Goal: Task Accomplishment & Management: Use online tool/utility

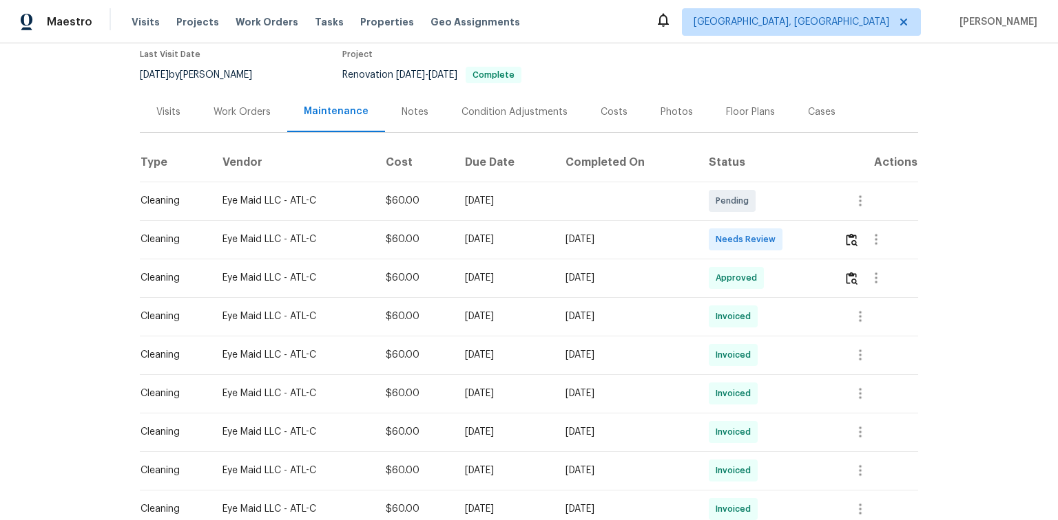
scroll to position [165, 0]
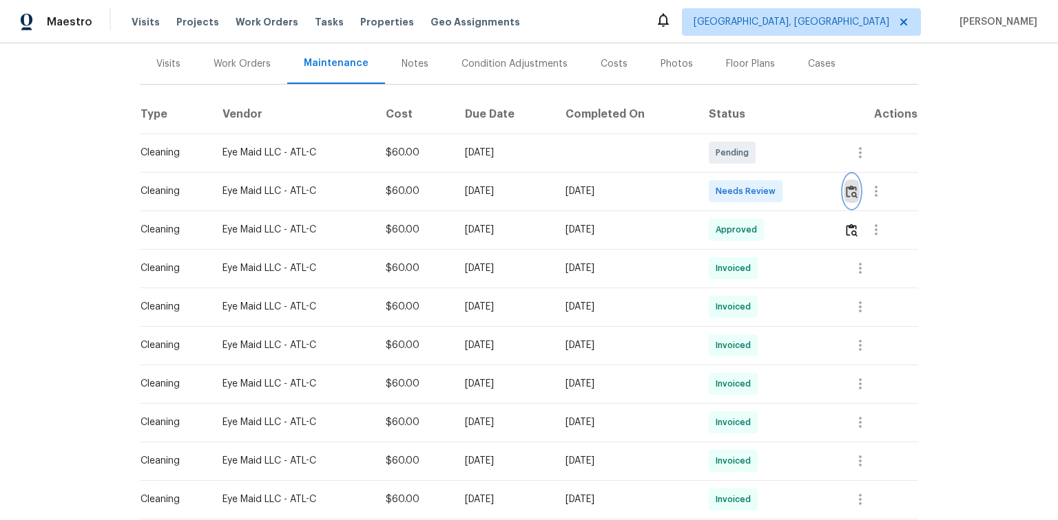
click at [848, 189] on img "button" at bounding box center [851, 191] width 12 height 13
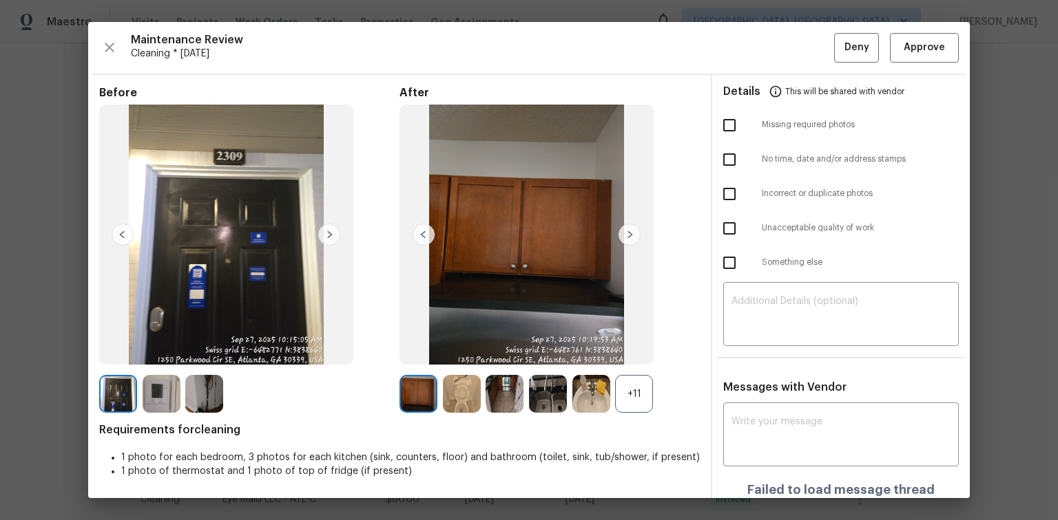
click at [916, 65] on div "Maintenance Review Cleaning * Fri, Oct 03 Deny Approve Before After +11 Require…" at bounding box center [528, 260] width 881 height 476
click at [913, 55] on span "Approve" at bounding box center [923, 47] width 41 height 17
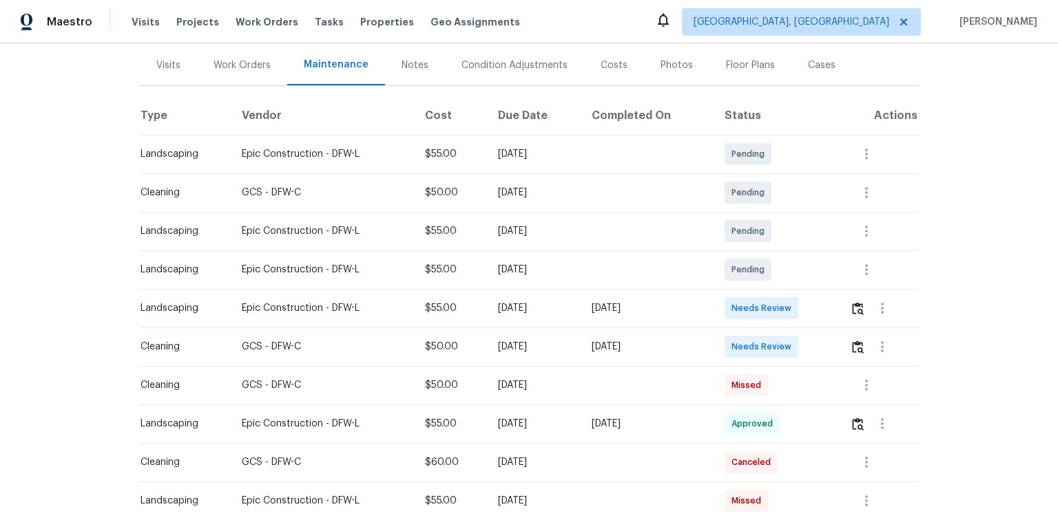
scroll to position [165, 0]
click at [854, 347] on img "button" at bounding box center [858, 345] width 12 height 13
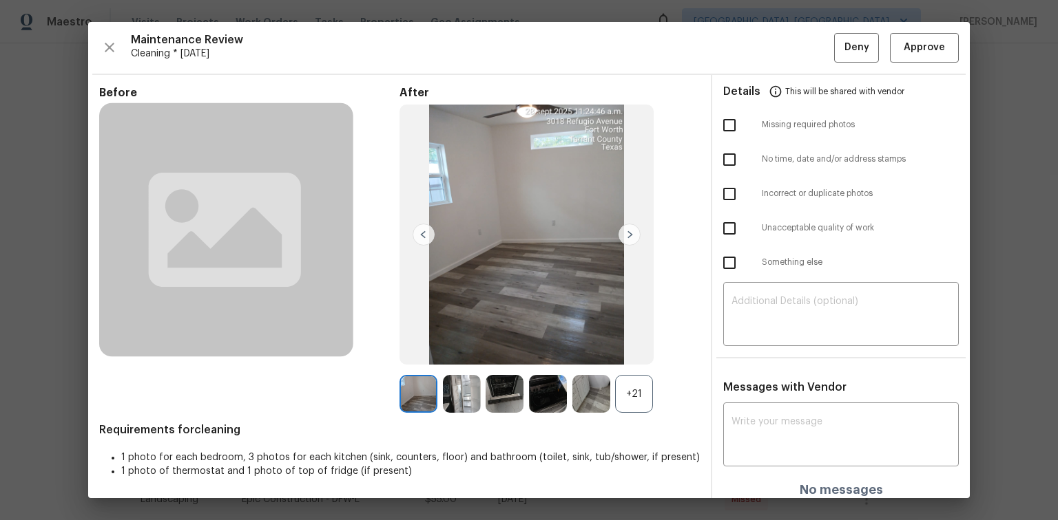
click at [724, 127] on input "checkbox" at bounding box center [729, 125] width 29 height 29
checkbox input "true"
click at [780, 303] on textarea at bounding box center [840, 316] width 219 height 39
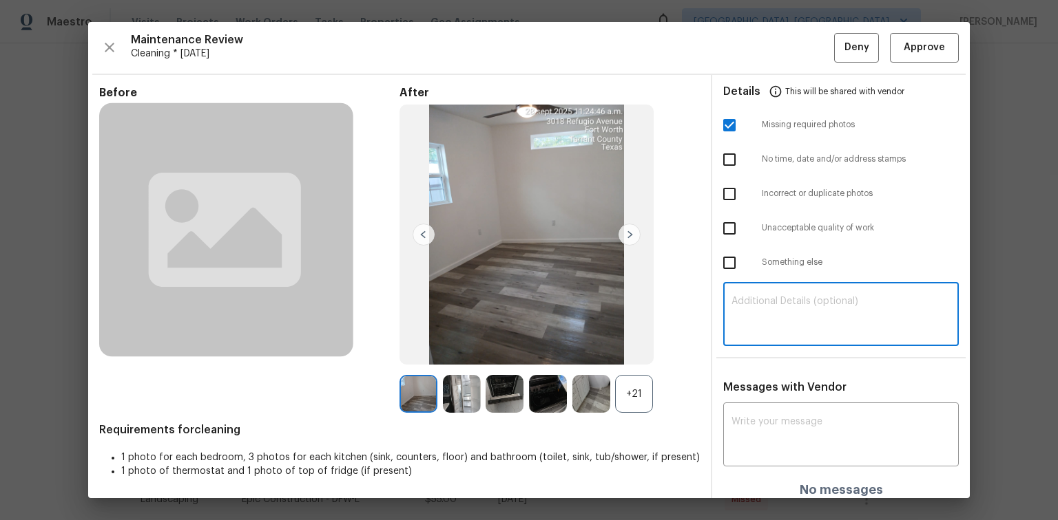
paste textarea "Maintenance Audit Team: Hello! Unfortunately, this Cleaning visit completed on …"
type textarea "Maintenance Audit Team: Hello! Unfortunately, this Cleaning visit completed on …"
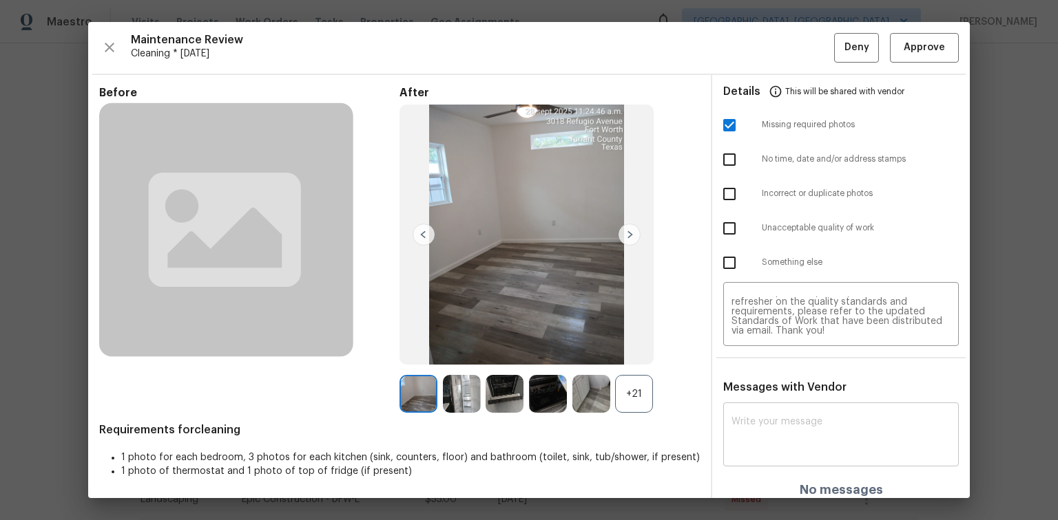
click at [779, 415] on div "x ​" at bounding box center [840, 436] width 235 height 61
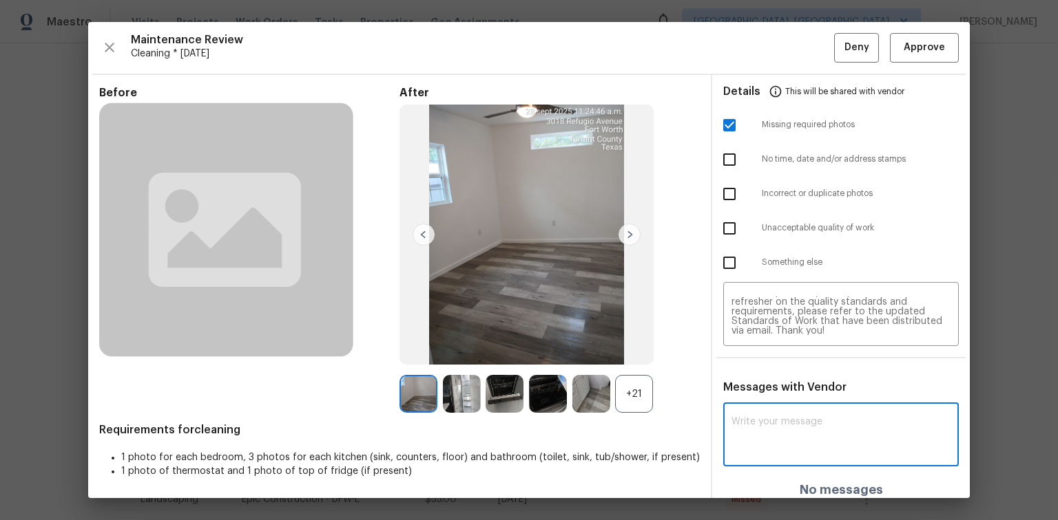
paste textarea "Maintenance Audit Team: Hello! Unfortunately, this Cleaning visit completed on …"
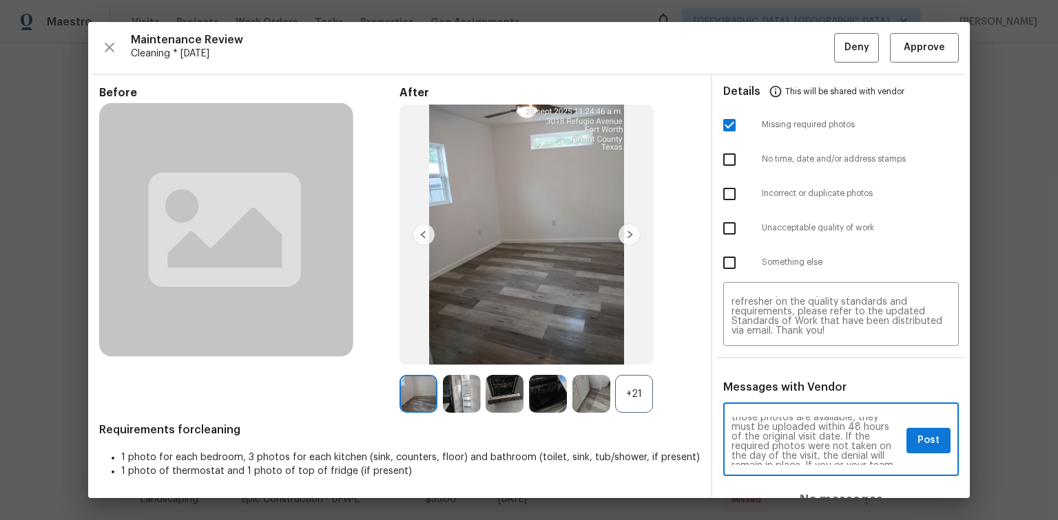
scroll to position [132, 0]
type textarea "Maintenance Audit Team: Hello! Unfortunately, this Cleaning visit completed on …"
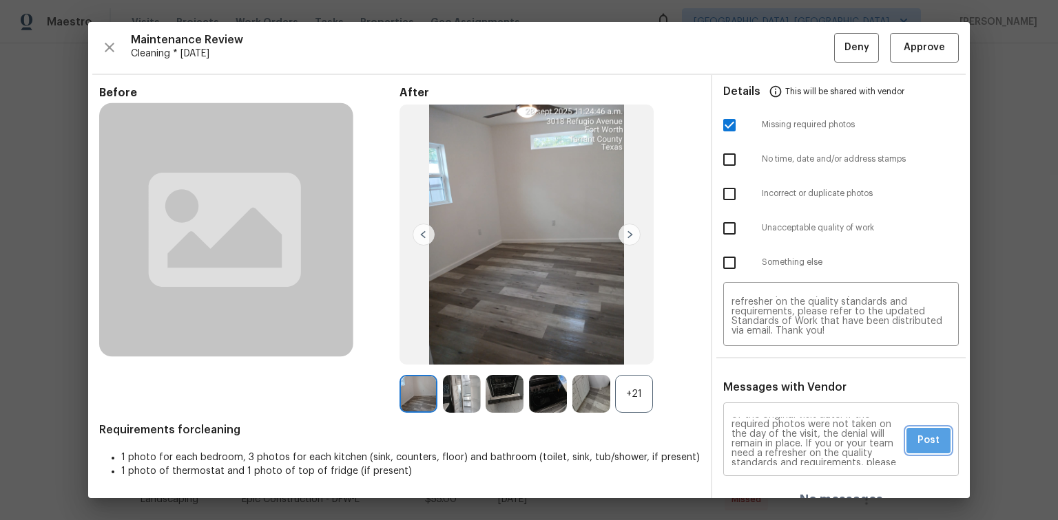
click at [935, 445] on button "Post" at bounding box center [928, 440] width 44 height 25
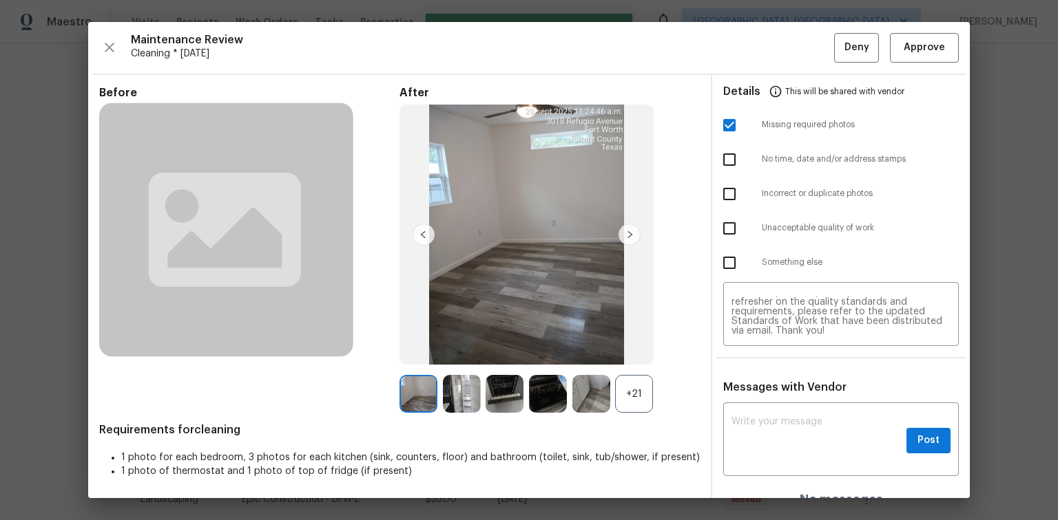
scroll to position [0, 0]
click at [845, 43] on span "Deny" at bounding box center [856, 47] width 25 height 17
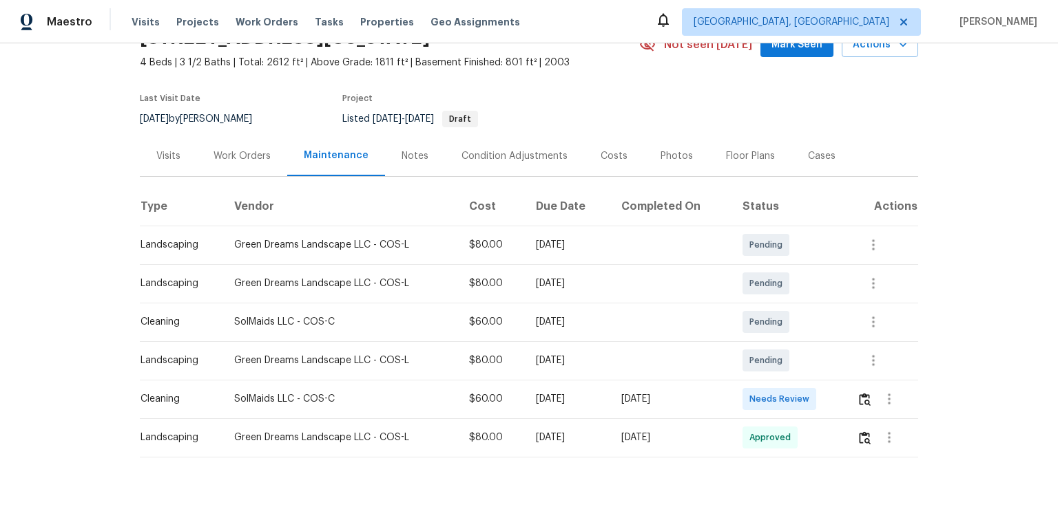
scroll to position [100, 0]
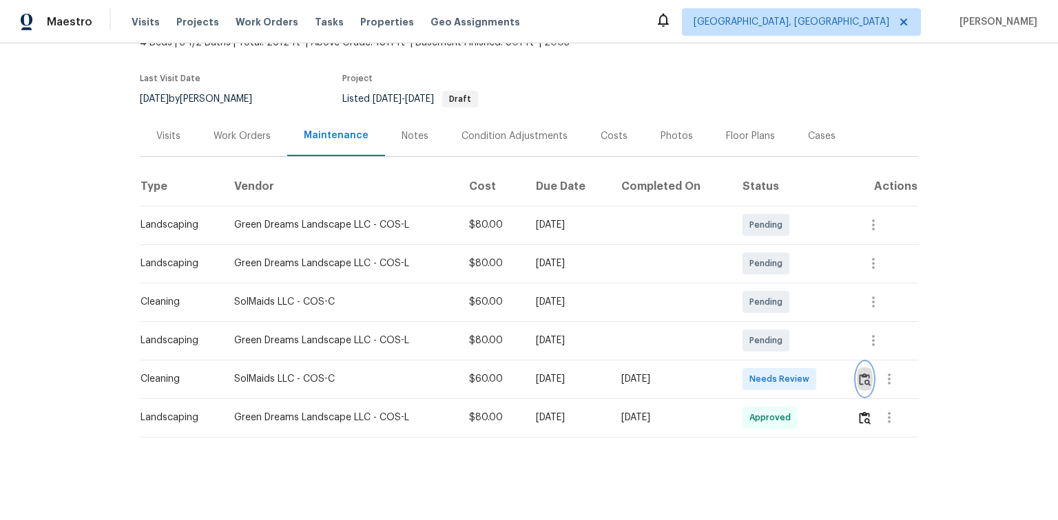
click at [865, 373] on img "button" at bounding box center [865, 379] width 12 height 13
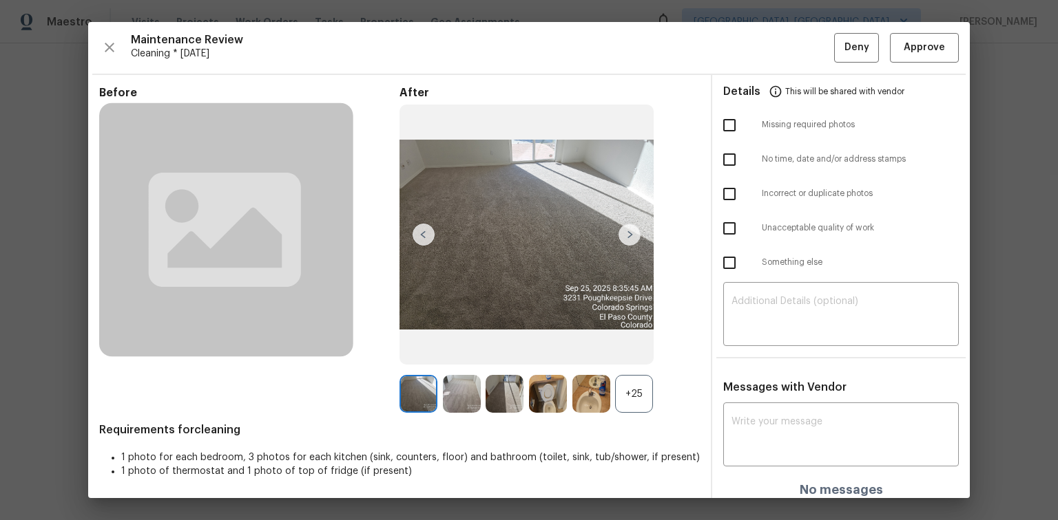
click at [725, 224] on input "checkbox" at bounding box center [729, 228] width 29 height 29
checkbox input "true"
click at [750, 302] on textarea at bounding box center [840, 316] width 219 height 39
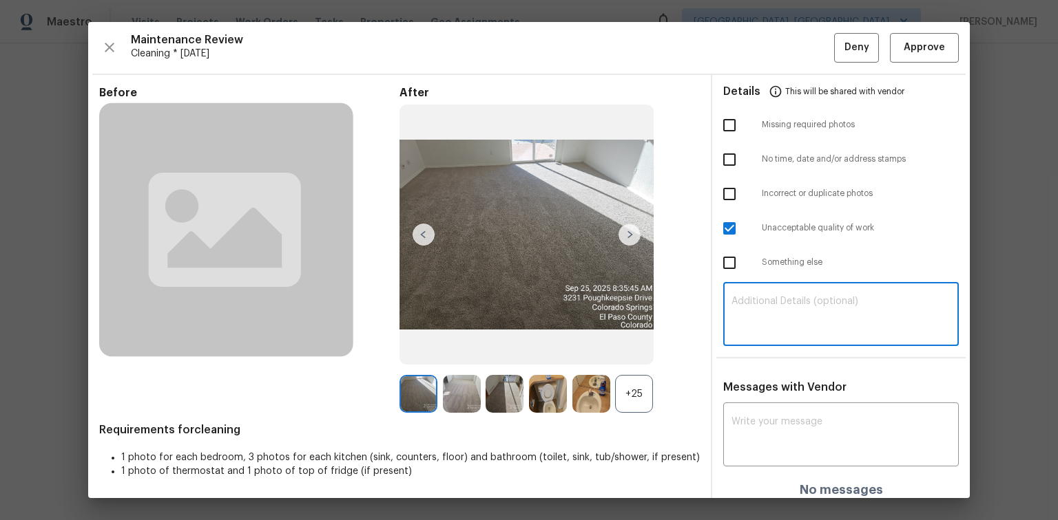
paste textarea "Maintenance Audit Team: Hello! Unfortunately, this Cleaning visit completed on …"
type textarea "Maintenance Audit Team: Hello! Unfortunately, this Cleaning visit completed on …"
click at [731, 419] on textarea at bounding box center [840, 436] width 219 height 39
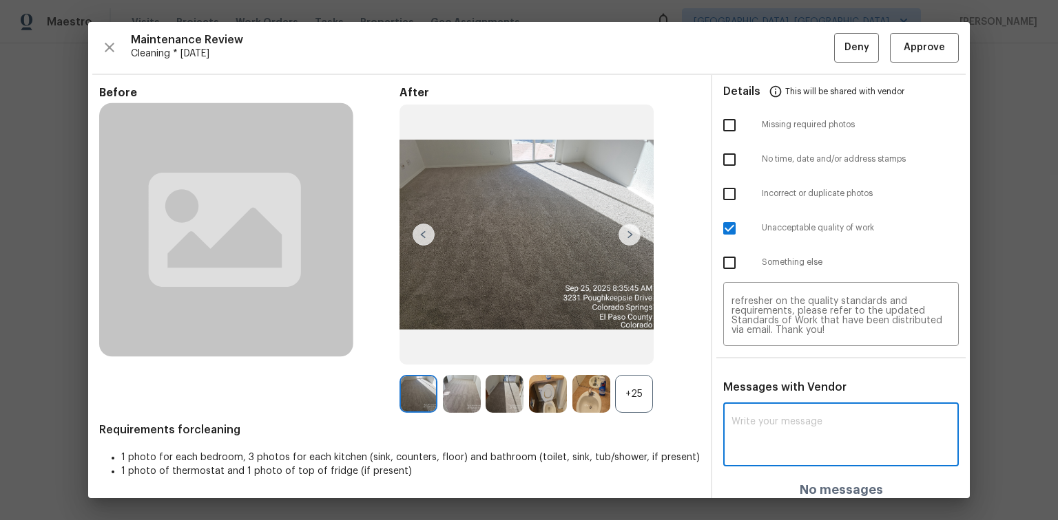
paste textarea "Maintenance Audit Team: Hello! Unfortunately, this Cleaning visit completed on …"
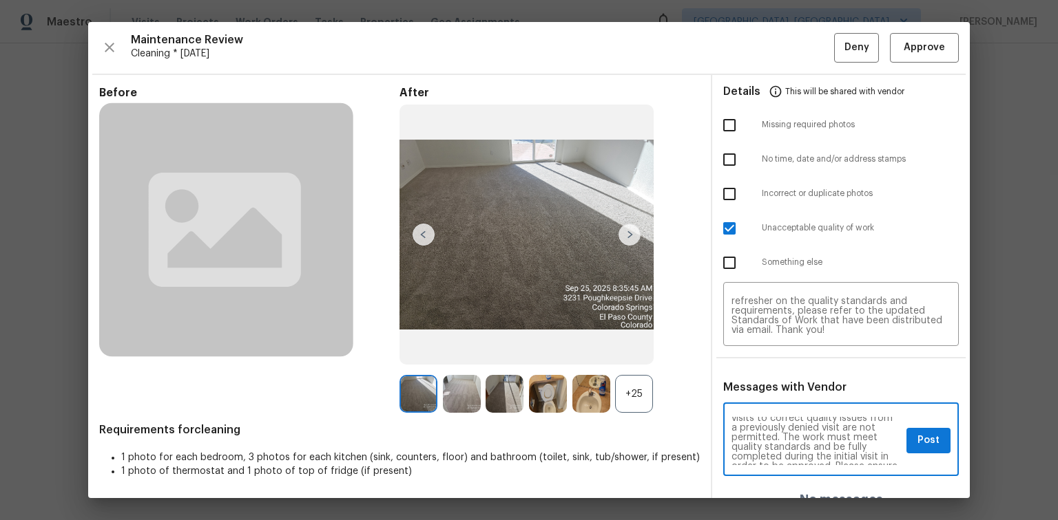
scroll to position [110, 0]
type textarea "Maintenance Audit Team: Hello! Unfortunately, this Cleaning visit completed on …"
click at [921, 443] on span "Post" at bounding box center [928, 440] width 22 height 17
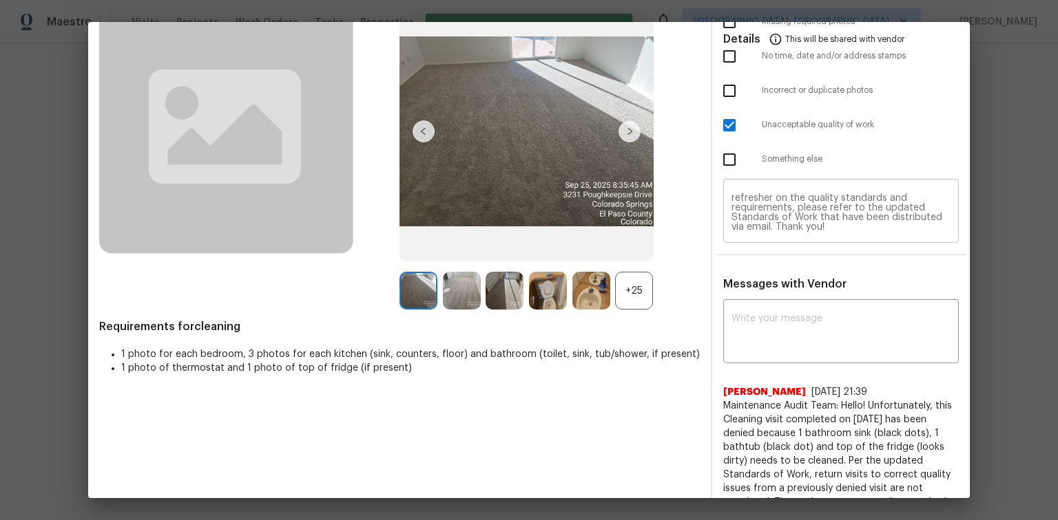
scroll to position [0, 0]
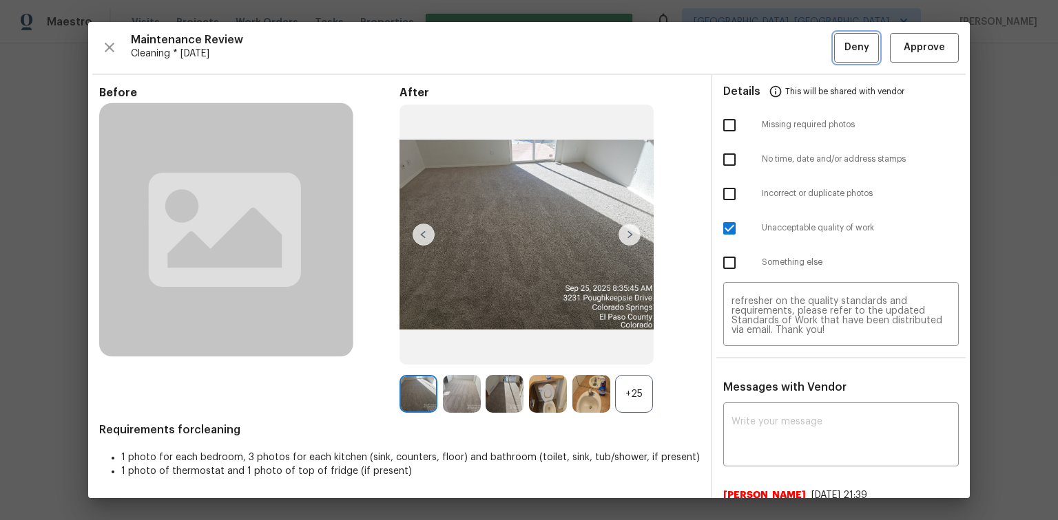
click at [850, 46] on span "Deny" at bounding box center [856, 47] width 25 height 17
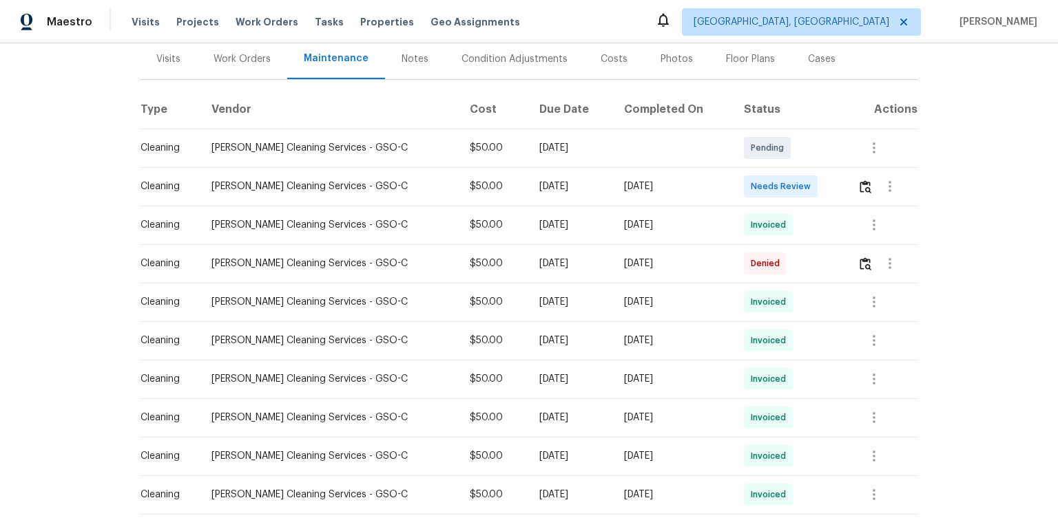
scroll to position [165, 0]
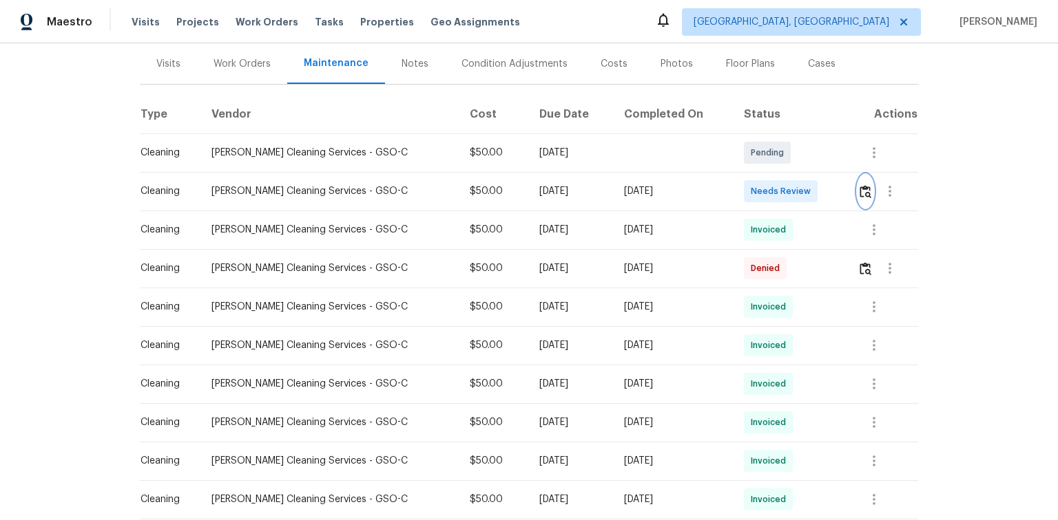
click at [859, 193] on img "button" at bounding box center [865, 191] width 12 height 13
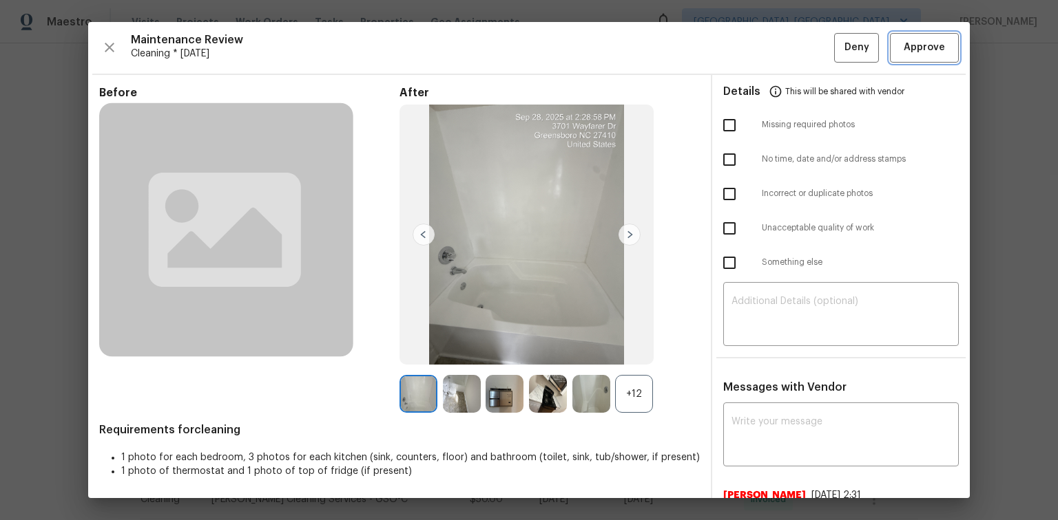
click at [920, 52] on span "Approve" at bounding box center [923, 47] width 41 height 17
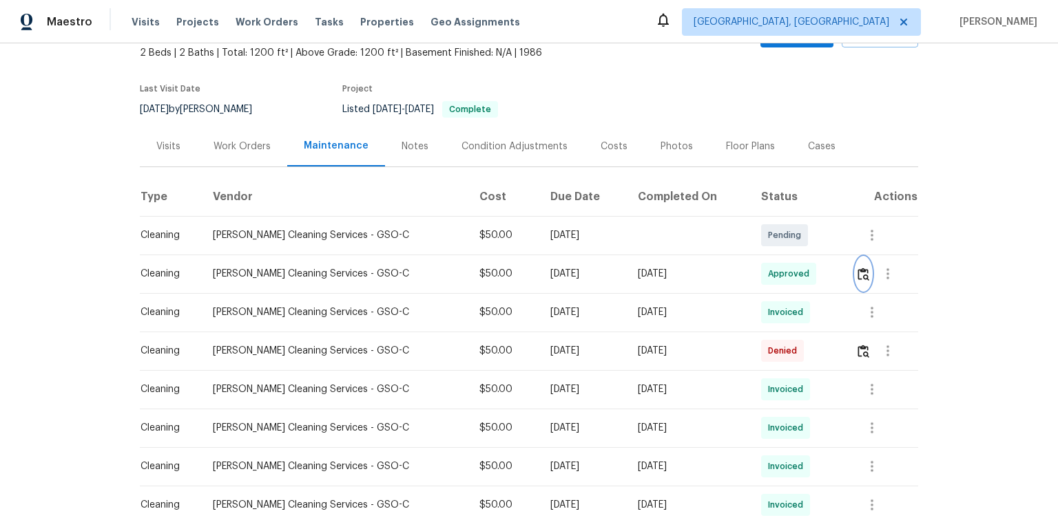
scroll to position [0, 0]
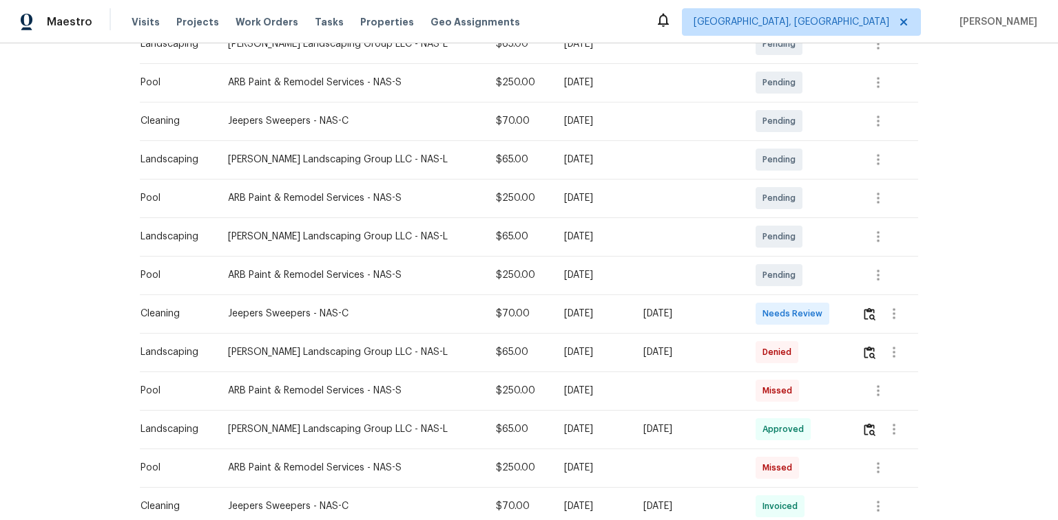
scroll to position [275, 0]
click at [863, 311] on img "button" at bounding box center [869, 312] width 12 height 13
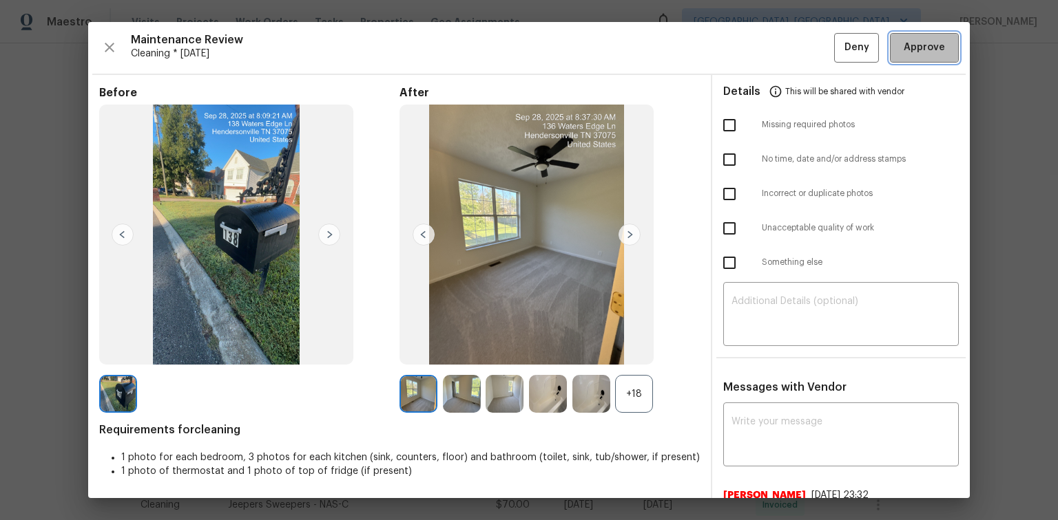
click at [907, 50] on span "Approve" at bounding box center [923, 47] width 41 height 17
